Goal: Find specific page/section: Find specific page/section

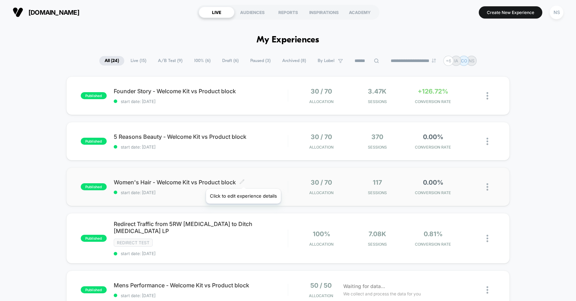
click at [244, 180] on icon at bounding box center [241, 181] width 5 height 5
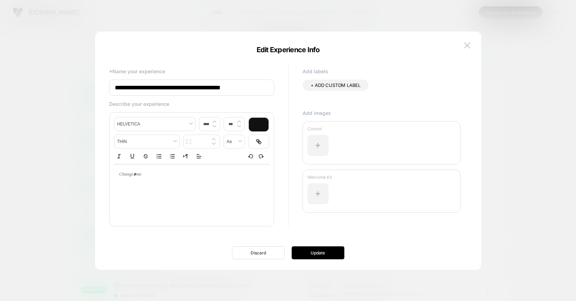
click at [254, 253] on button "Discard" at bounding box center [258, 253] width 53 height 13
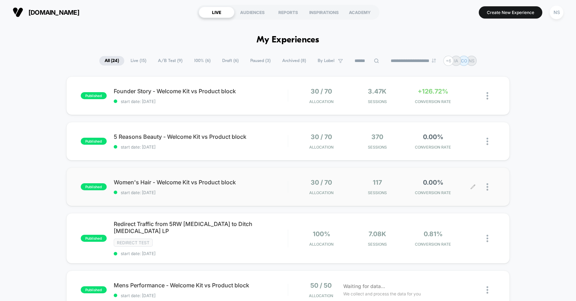
click at [491, 185] on div at bounding box center [490, 187] width 9 height 16
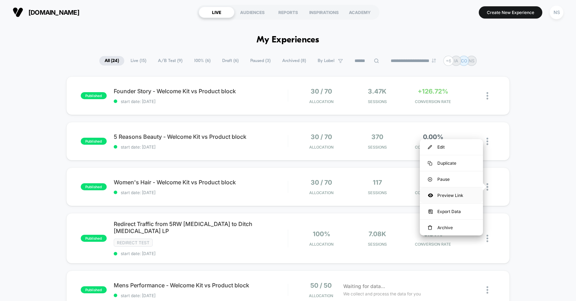
click at [465, 192] on div "Preview Link" at bounding box center [451, 196] width 63 height 16
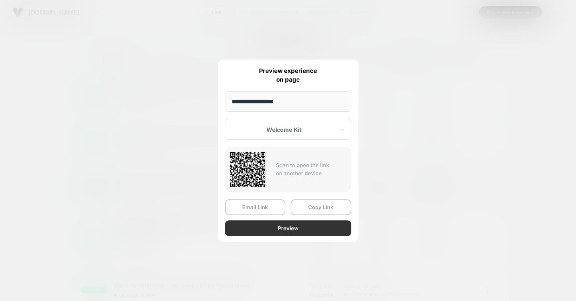
click at [277, 227] on button "Preview" at bounding box center [288, 229] width 126 height 16
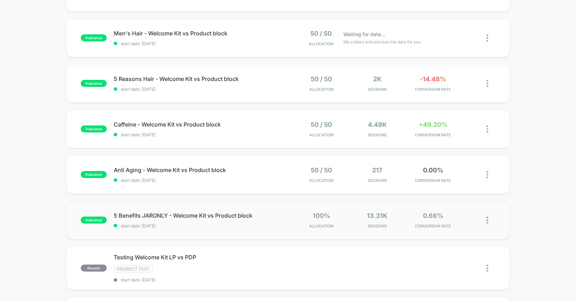
scroll to position [478, 0]
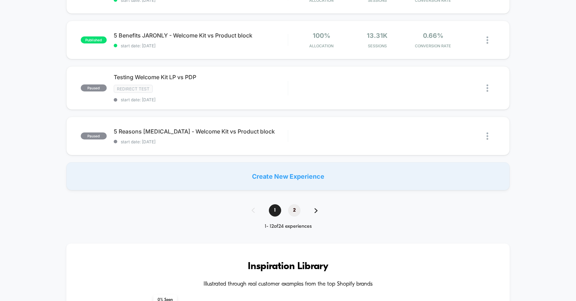
click at [294, 205] on span "2" at bounding box center [294, 211] width 12 height 12
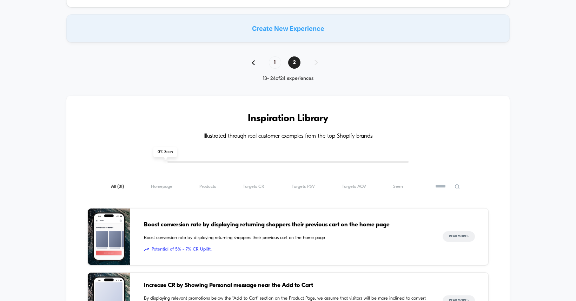
scroll to position [586, 0]
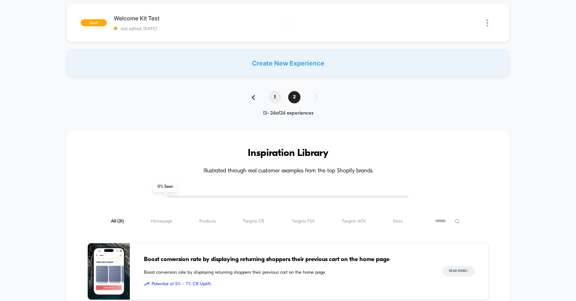
click at [273, 100] on span "1" at bounding box center [275, 97] width 12 height 12
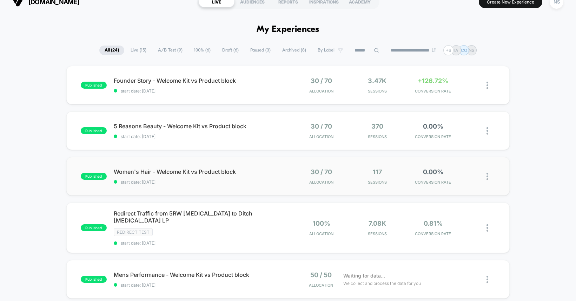
scroll to position [0, 0]
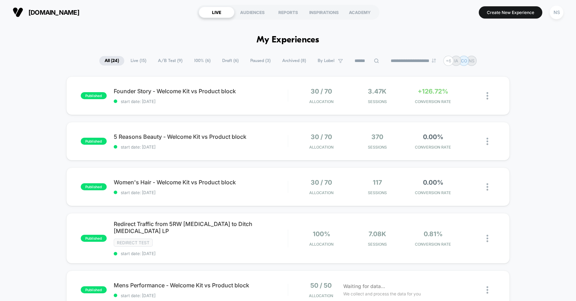
click at [162, 62] on span "A/B Test ( 9 )" at bounding box center [170, 60] width 35 height 9
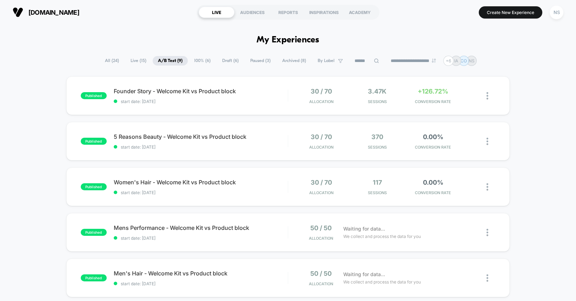
click at [257, 63] on span "Paused ( 3 )" at bounding box center [260, 60] width 31 height 9
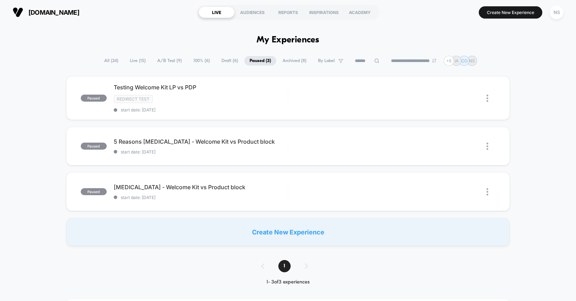
click at [163, 66] on div "**********" at bounding box center [288, 61] width 378 height 10
click at [163, 62] on span "A/B Test ( 9 )" at bounding box center [169, 60] width 35 height 9
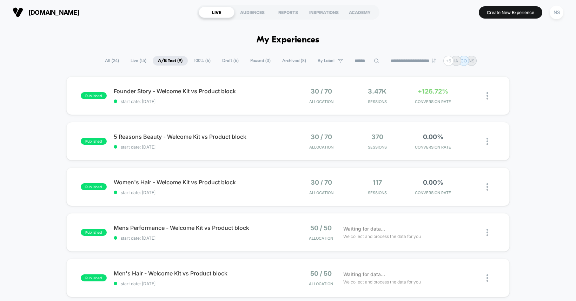
click at [125, 62] on span "Live ( 15 )" at bounding box center [138, 60] width 26 height 9
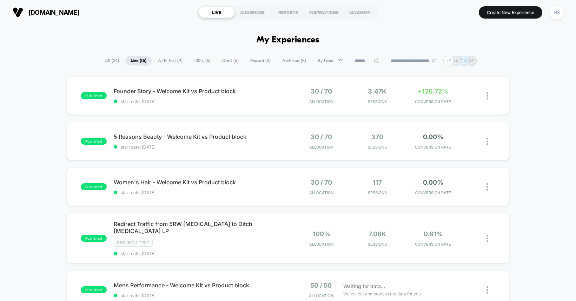
click at [107, 59] on span "All ( 24 )" at bounding box center [112, 60] width 25 height 9
